Goal: Task Accomplishment & Management: Use online tool/utility

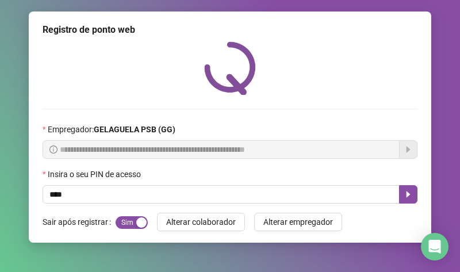
type input "*****"
click at [413, 191] on button "button" at bounding box center [408, 194] width 18 height 18
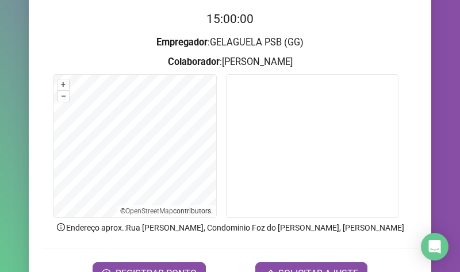
scroll to position [177, 0]
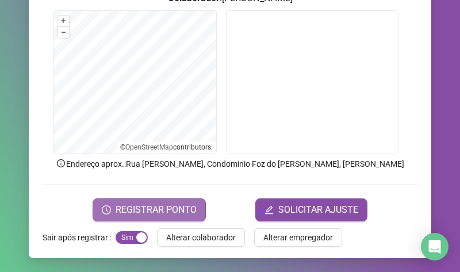
click at [192, 198] on button "REGISTRAR PONTO" at bounding box center [149, 209] width 113 height 23
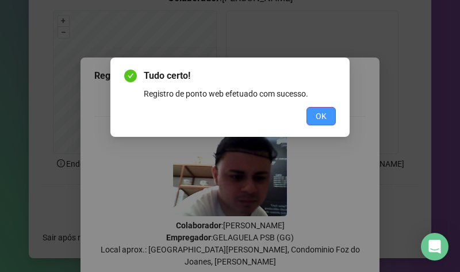
click at [313, 114] on button "OK" at bounding box center [321, 116] width 29 height 18
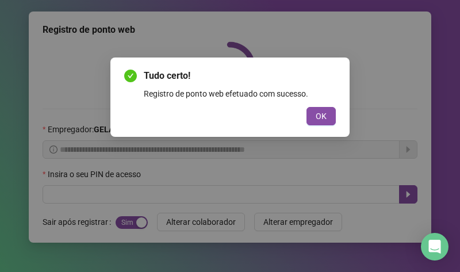
scroll to position [0, 0]
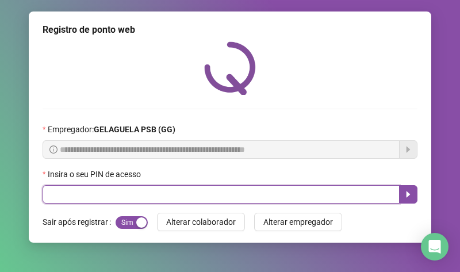
click at [81, 190] on input "text" at bounding box center [221, 194] width 357 height 18
click at [407, 195] on icon "caret-right" at bounding box center [409, 194] width 4 height 6
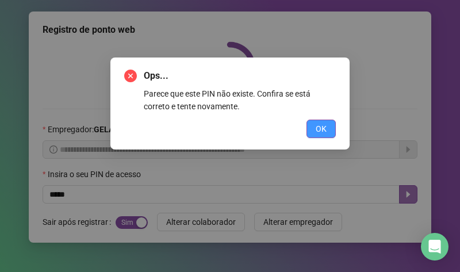
click at [323, 125] on span "OK" at bounding box center [321, 128] width 11 height 13
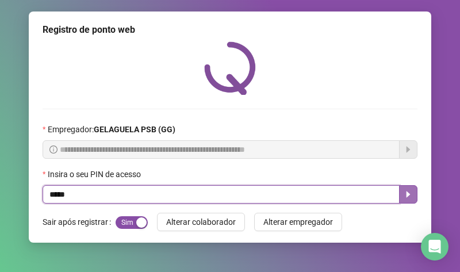
click at [78, 200] on input "*****" at bounding box center [221, 194] width 357 height 18
type input "*****"
click at [409, 200] on button "button" at bounding box center [408, 194] width 18 height 18
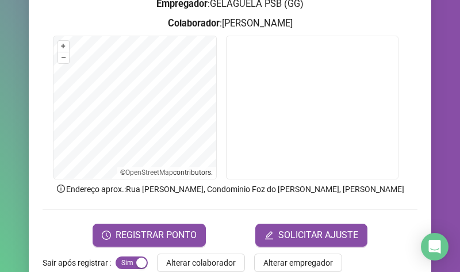
scroll to position [177, 0]
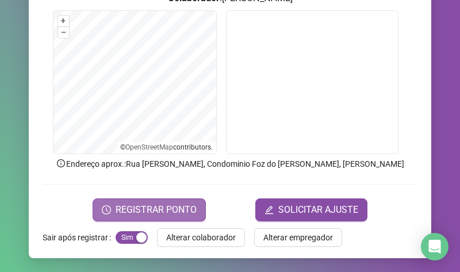
click at [189, 209] on span "REGISTRAR PONTO" at bounding box center [156, 210] width 81 height 14
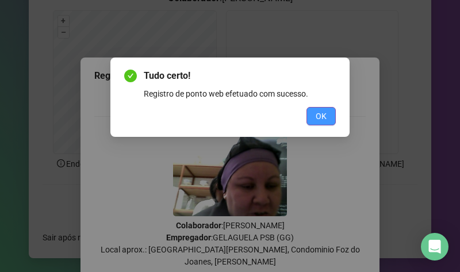
click at [325, 117] on span "OK" at bounding box center [321, 116] width 11 height 13
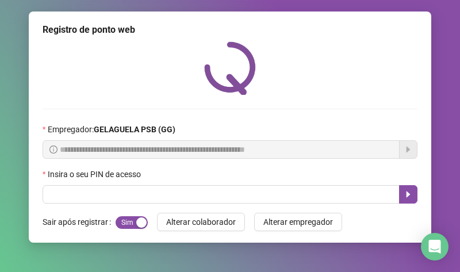
scroll to position [0, 0]
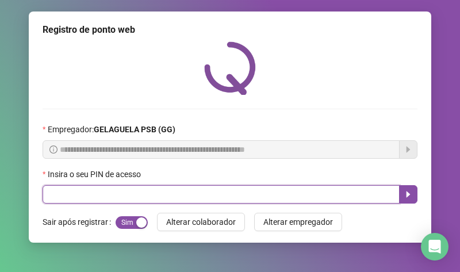
click at [156, 191] on input "text" at bounding box center [221, 194] width 357 height 18
type input "*****"
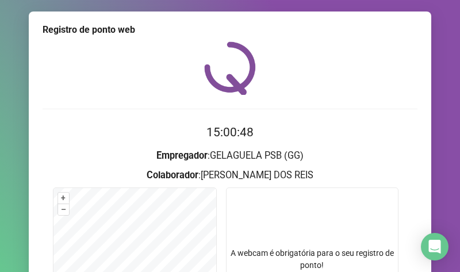
scroll to position [177, 0]
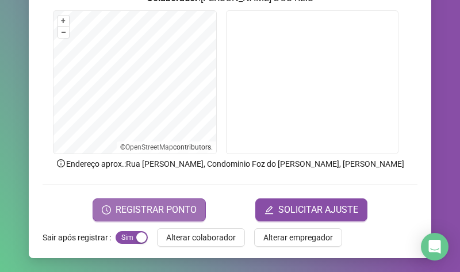
click at [161, 209] on span "REGISTRAR PONTO" at bounding box center [156, 210] width 81 height 14
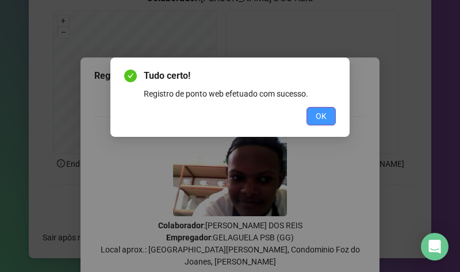
click at [318, 124] on button "OK" at bounding box center [321, 116] width 29 height 18
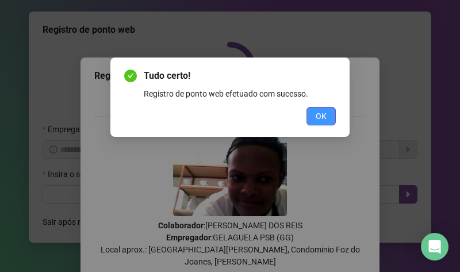
scroll to position [0, 0]
